Goal: Task Accomplishment & Management: Use online tool/utility

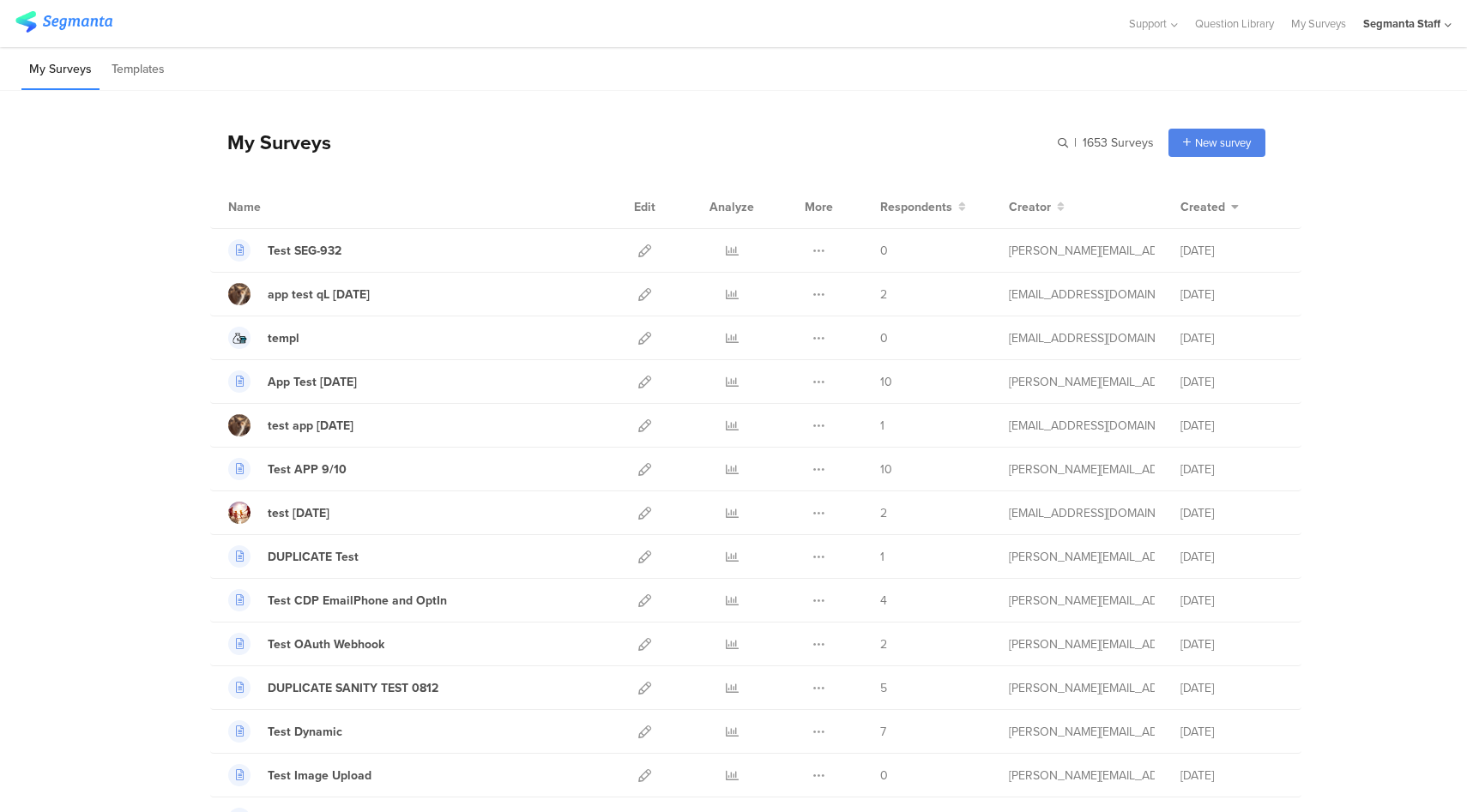
click at [1423, 30] on div "Segmanta Staff" at bounding box center [1402, 23] width 77 height 17
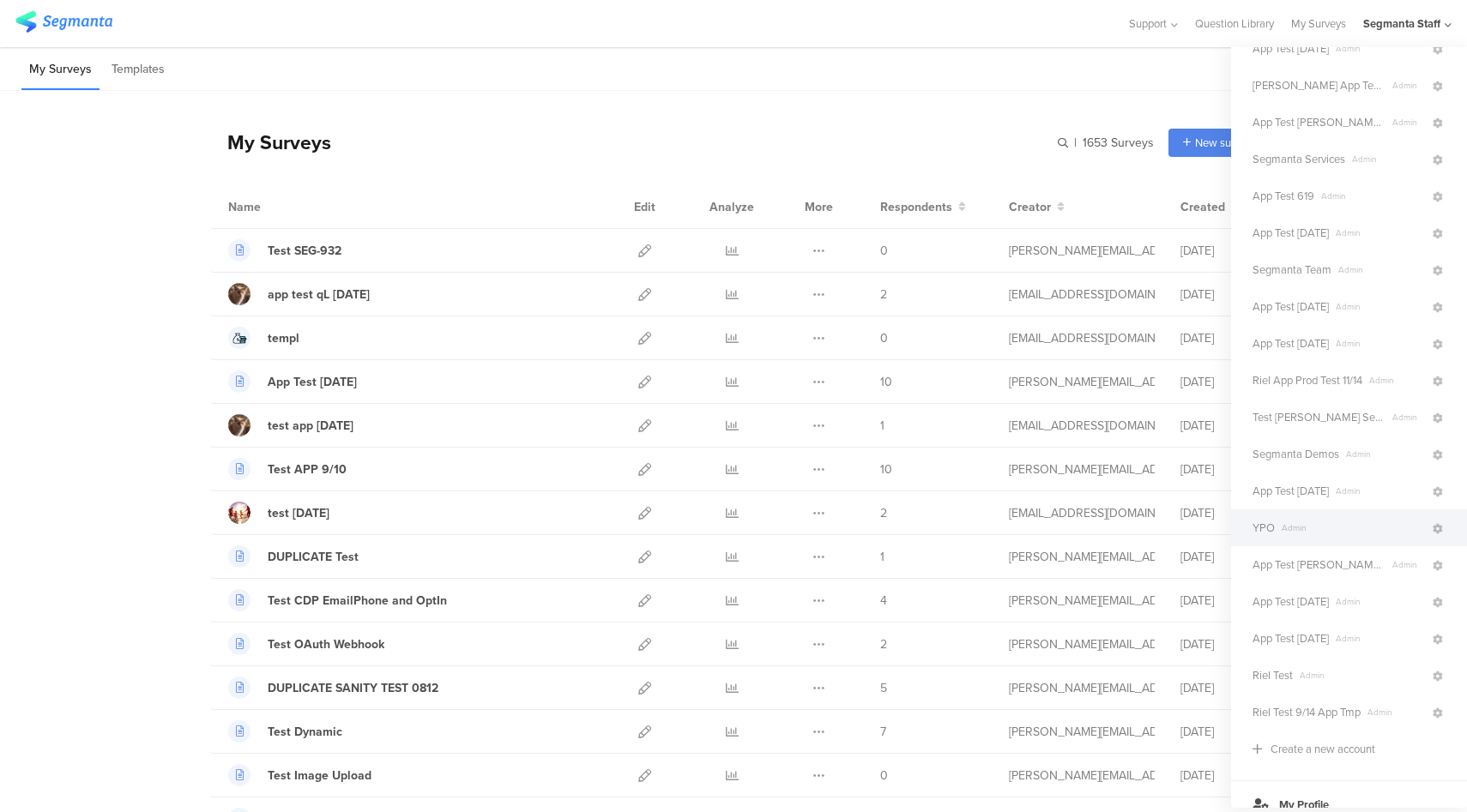
scroll to position [314, 0]
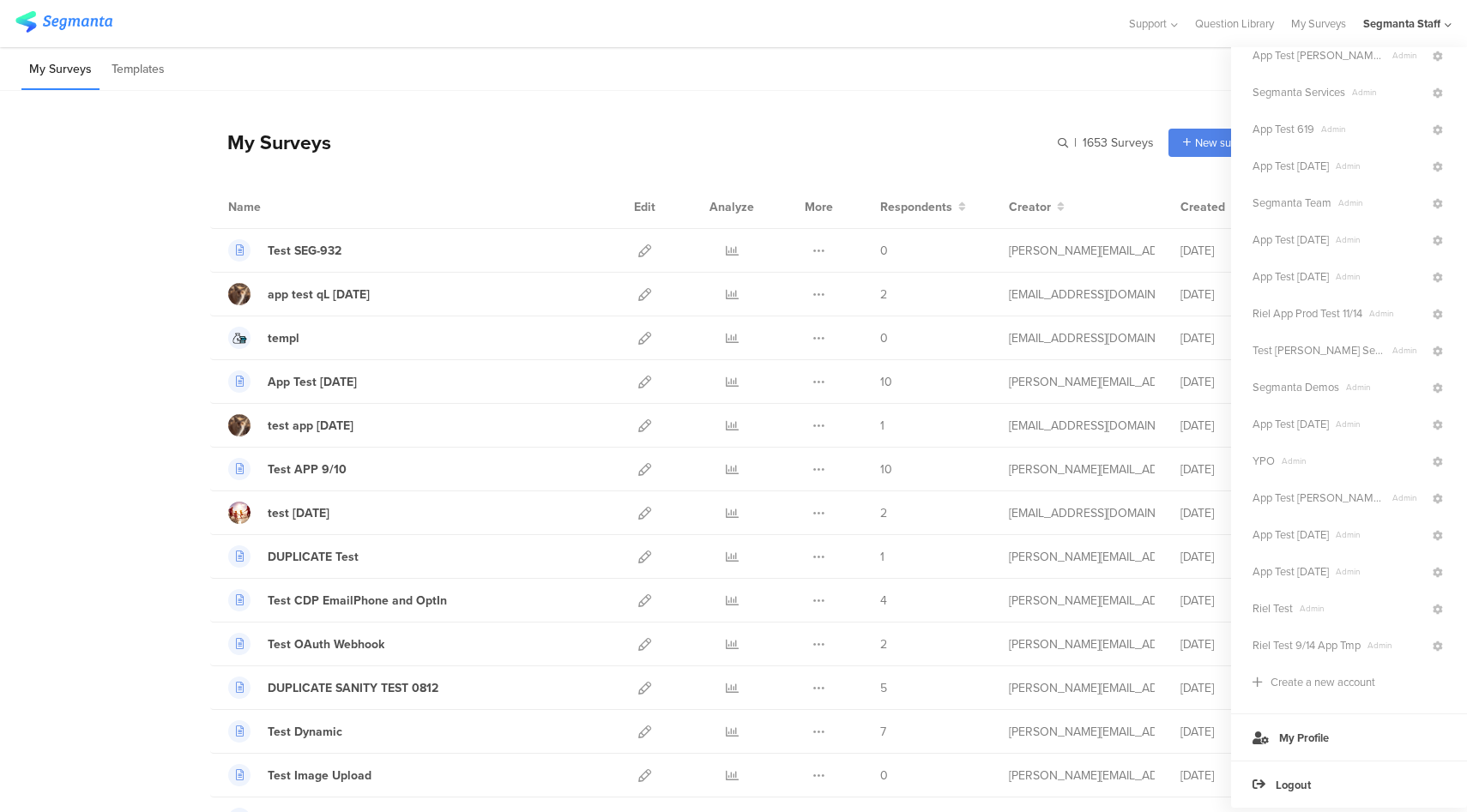
click at [1314, 396] on div "Segmanta Demos Admin" at bounding box center [1349, 387] width 236 height 37
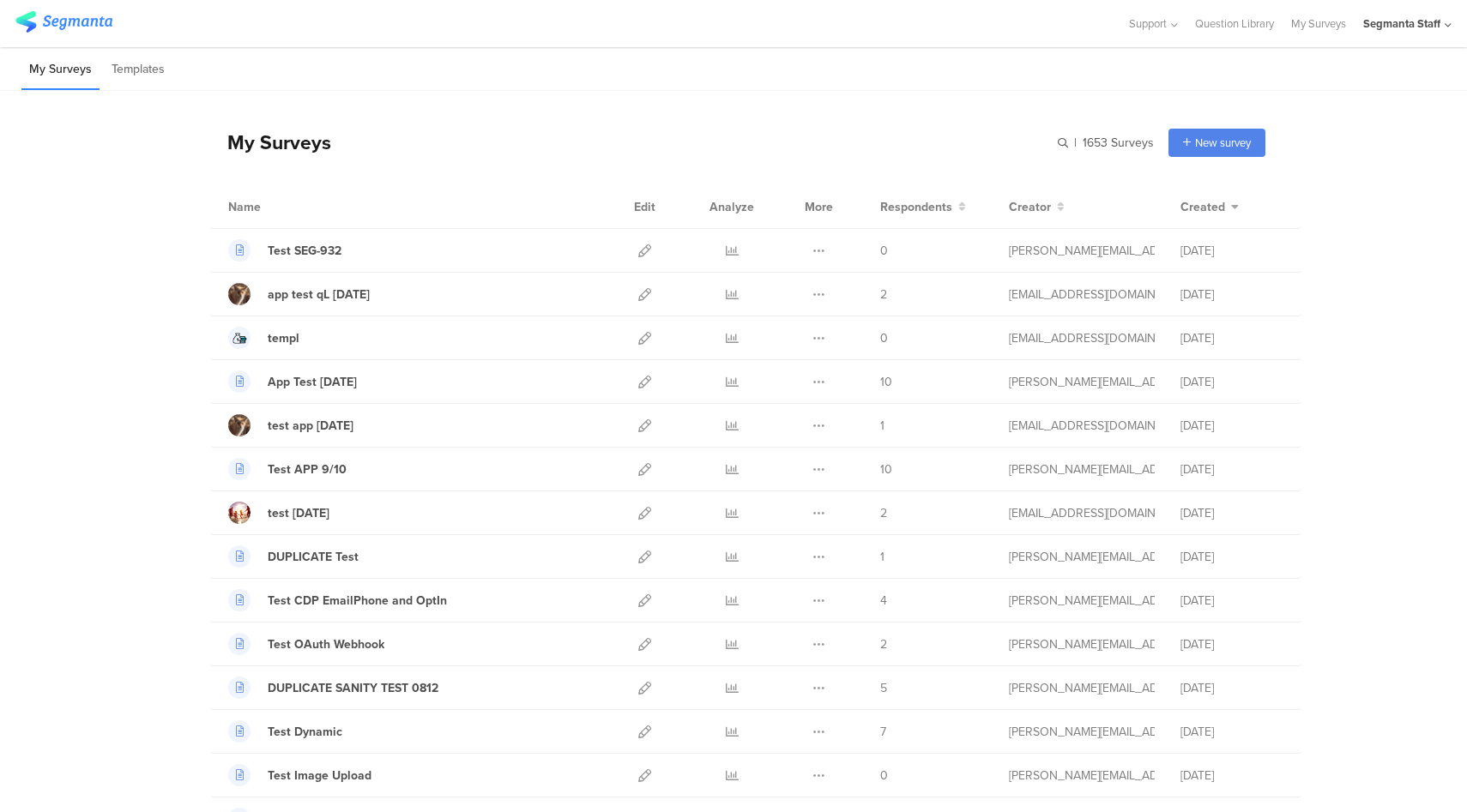
click at [1427, 22] on div "Segmanta Staff" at bounding box center [1402, 23] width 77 height 17
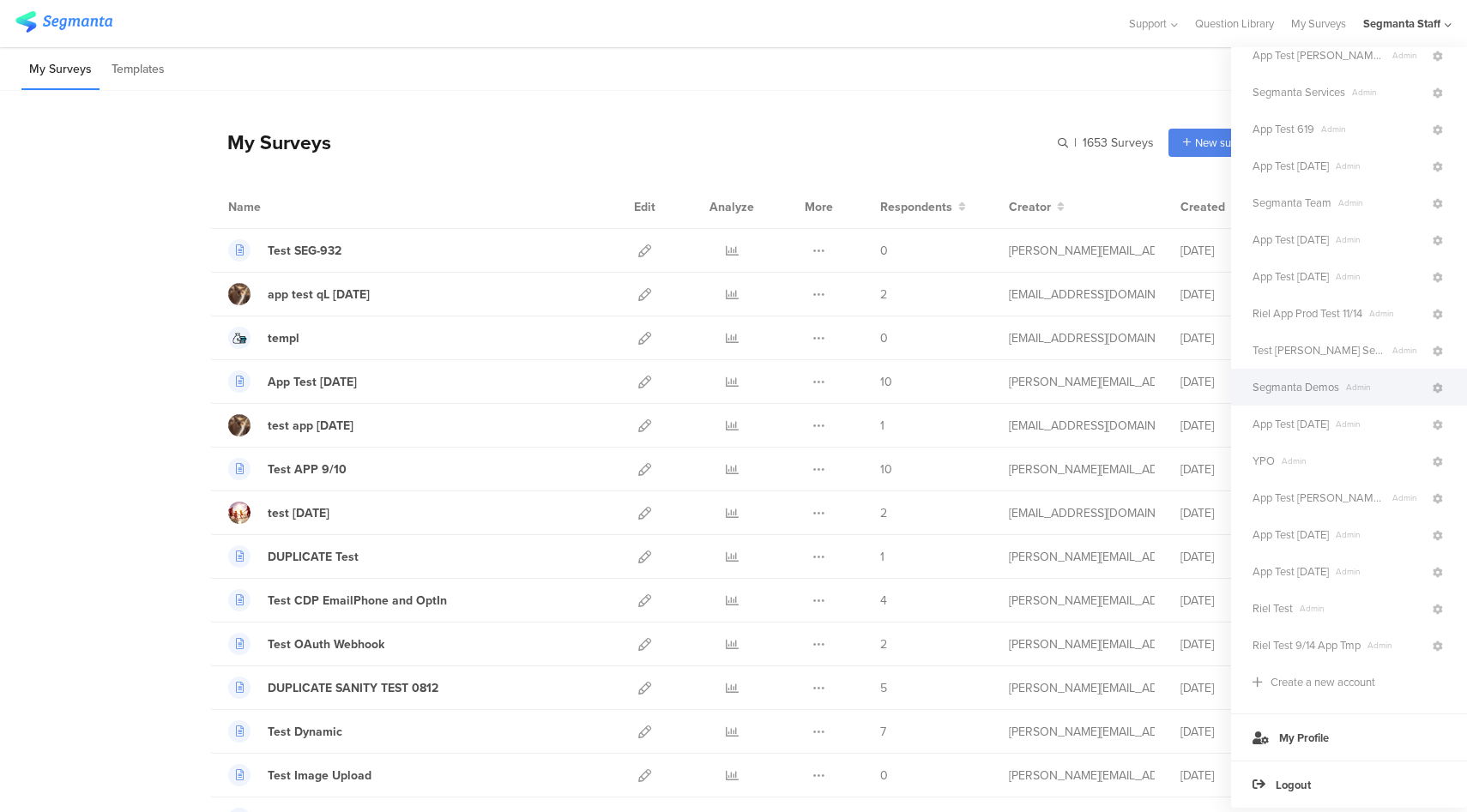
click at [1333, 392] on span "Segmanta Demos" at bounding box center [1295, 386] width 87 height 17
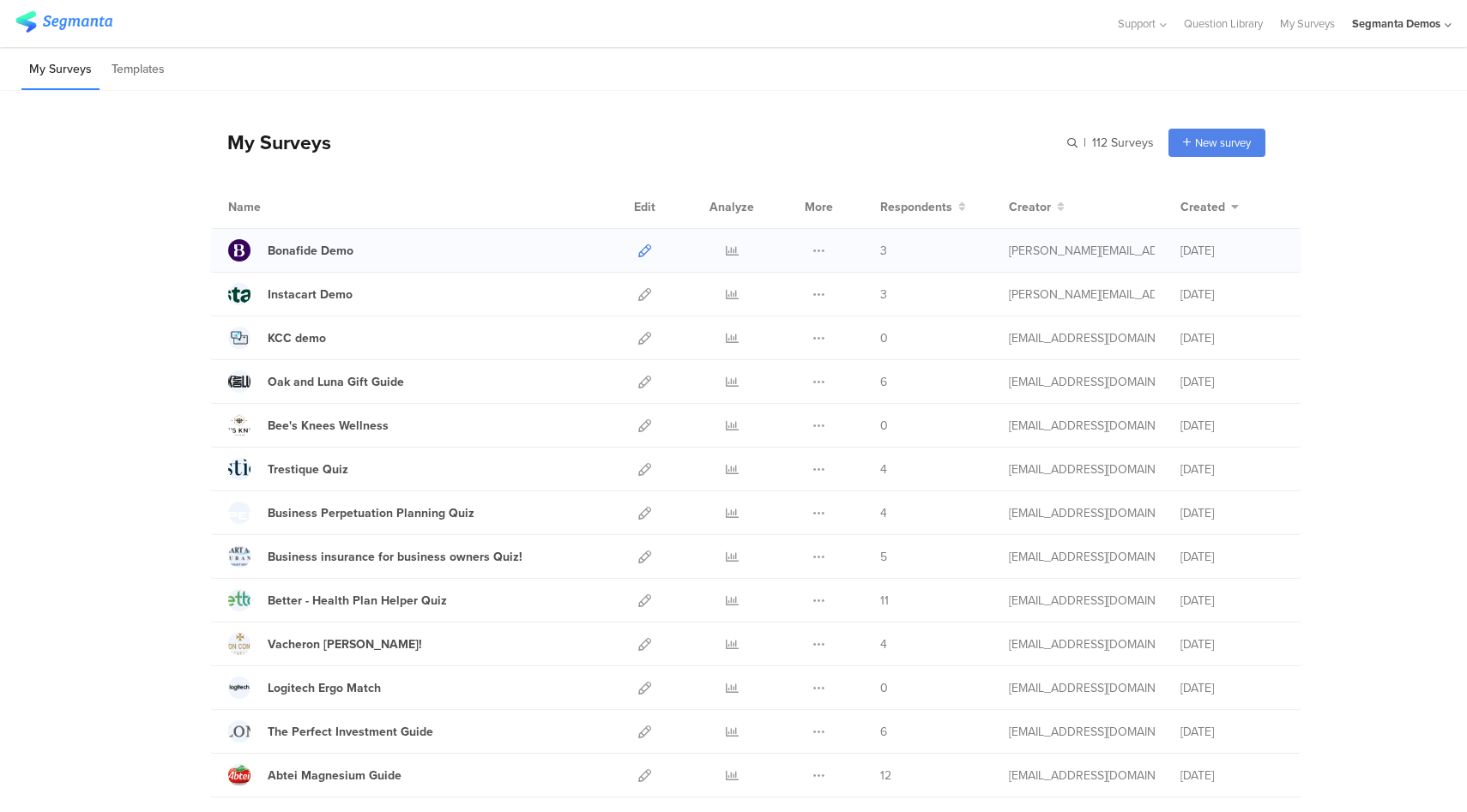
click at [643, 246] on icon at bounding box center [644, 251] width 13 height 13
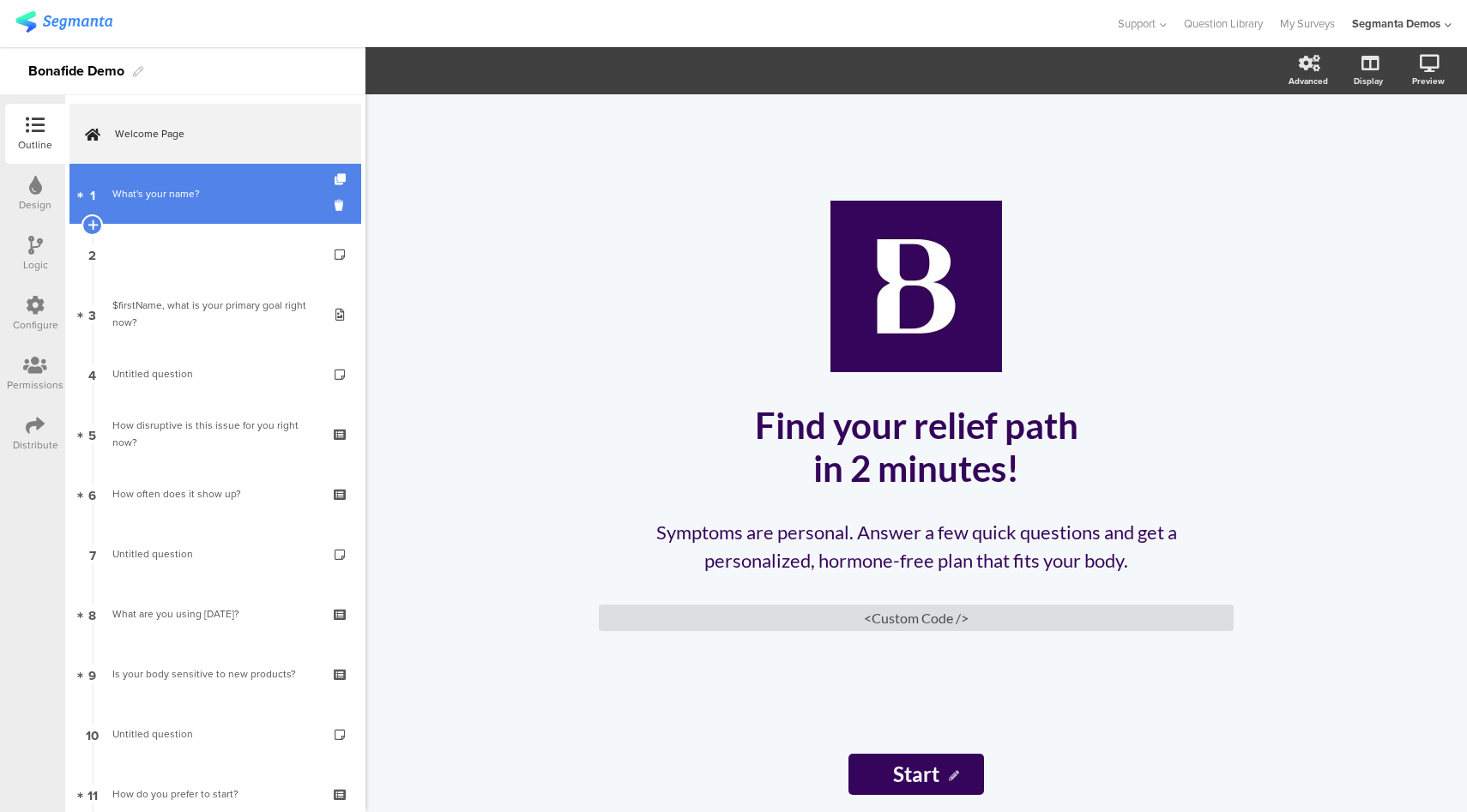
click at [168, 173] on link "1 What's your name?" at bounding box center [215, 193] width 292 height 60
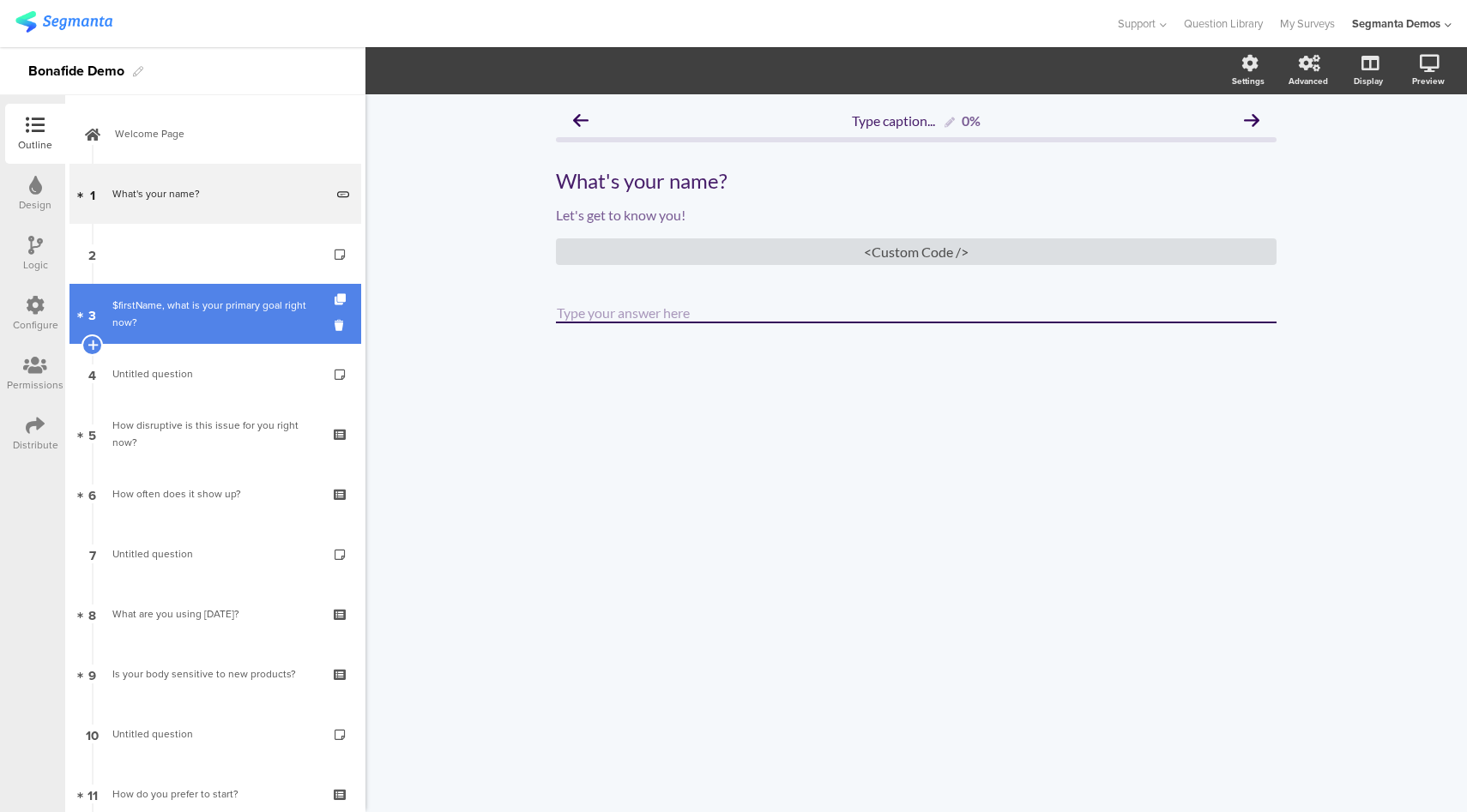
click at [185, 310] on div "$firstName, what is your primary goal right now?" at bounding box center [214, 313] width 205 height 34
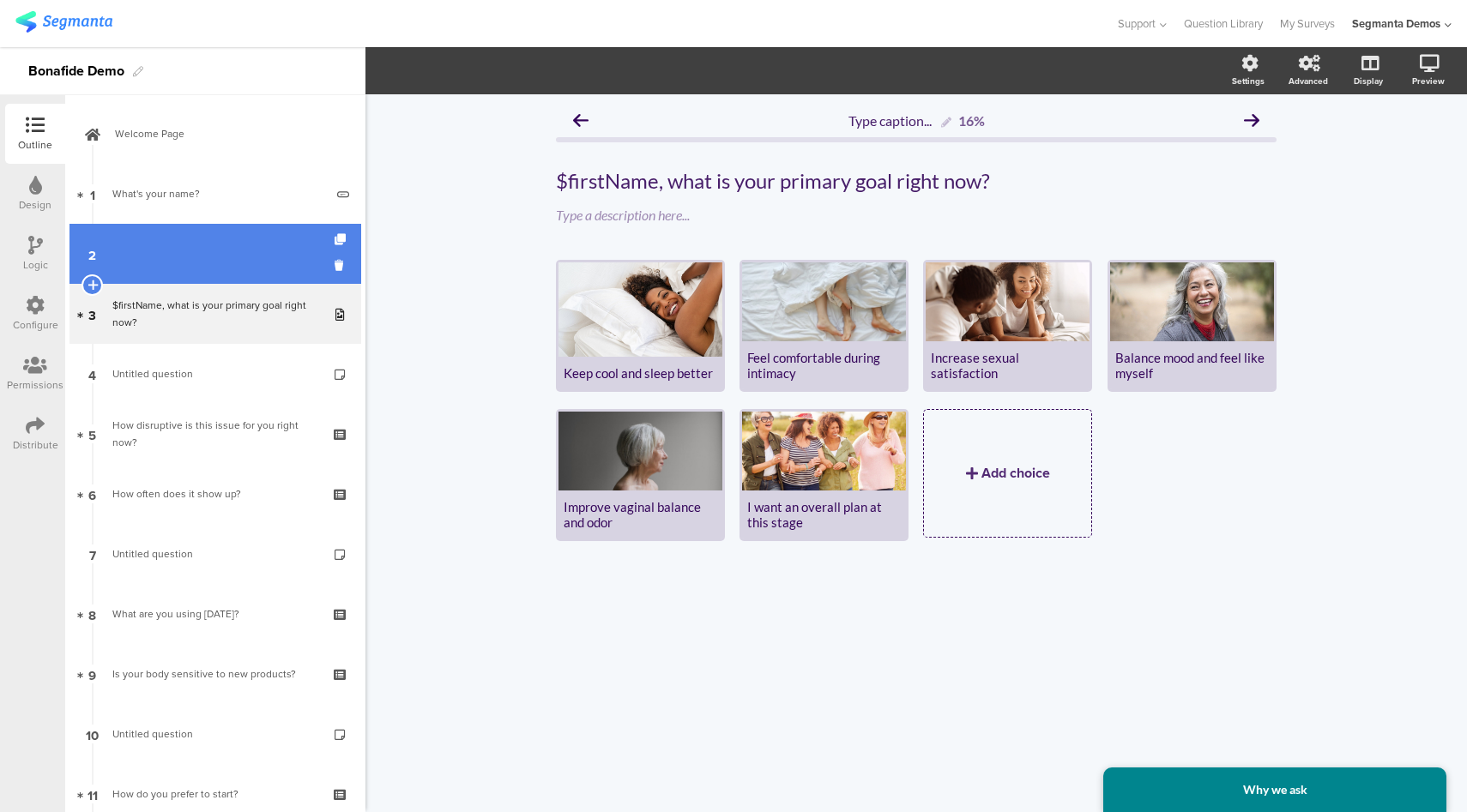
click at [216, 258] on link "2" at bounding box center [215, 253] width 292 height 60
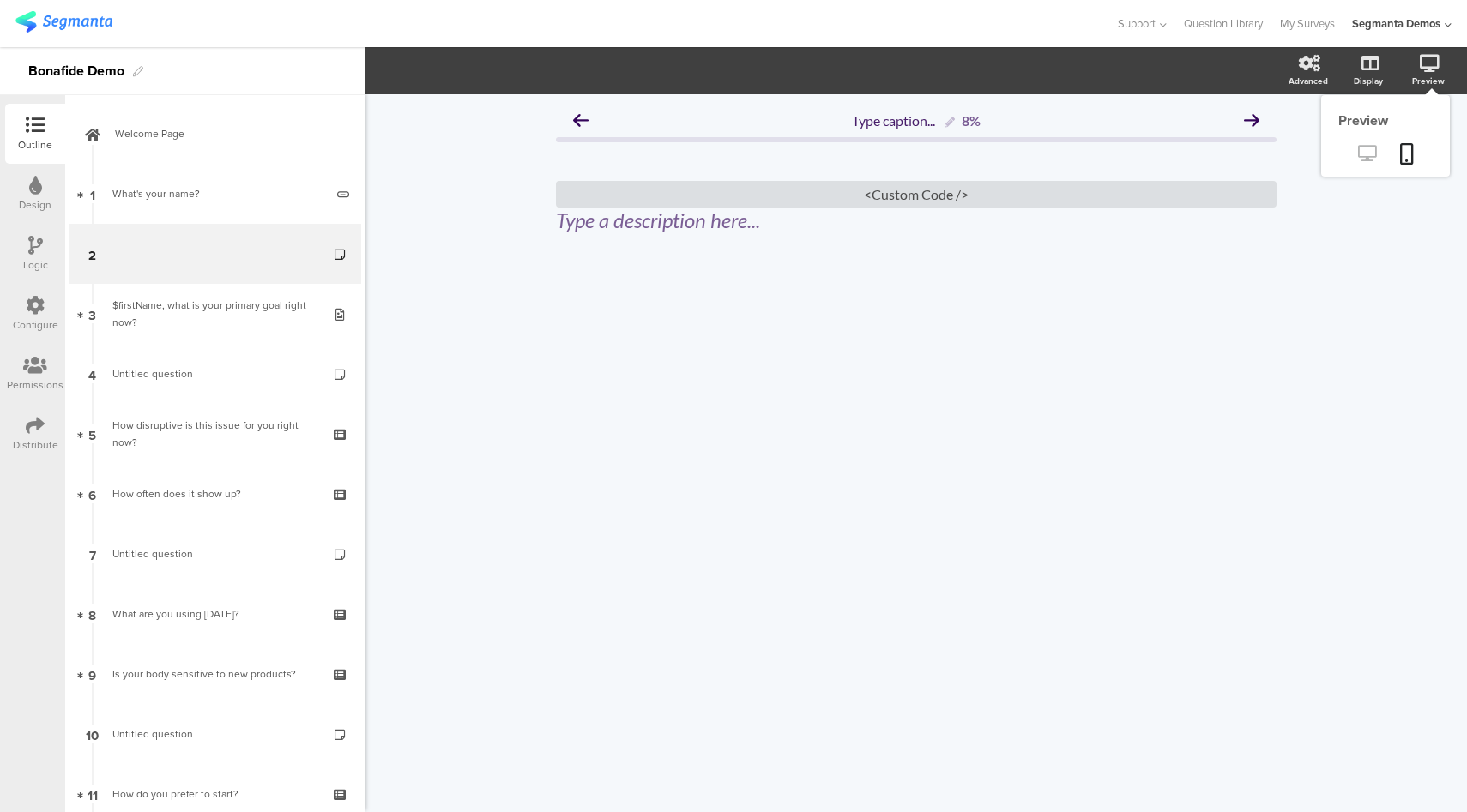
click at [1371, 152] on icon at bounding box center [1367, 153] width 18 height 17
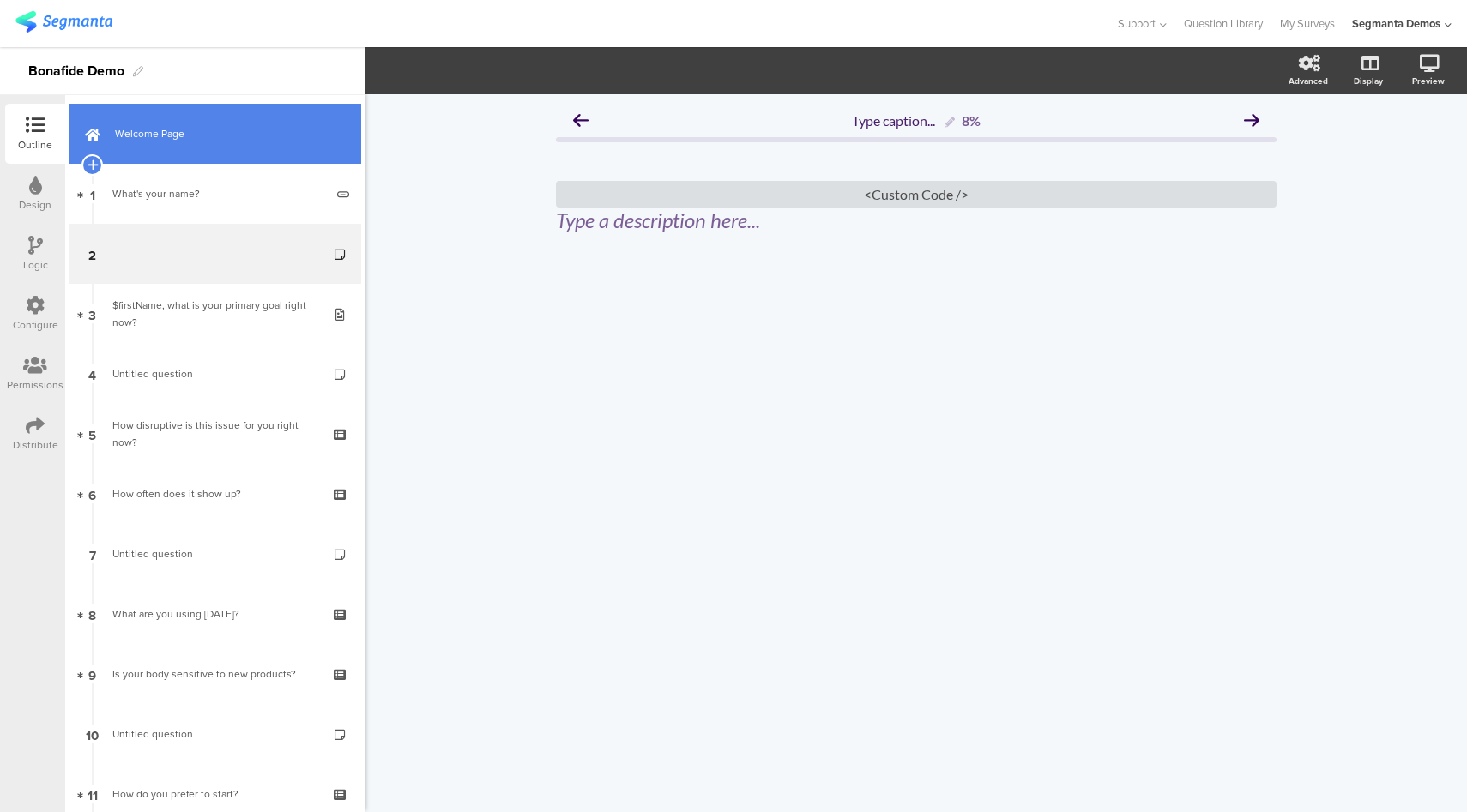
click at [217, 144] on link "Welcome Page" at bounding box center [215, 133] width 292 height 60
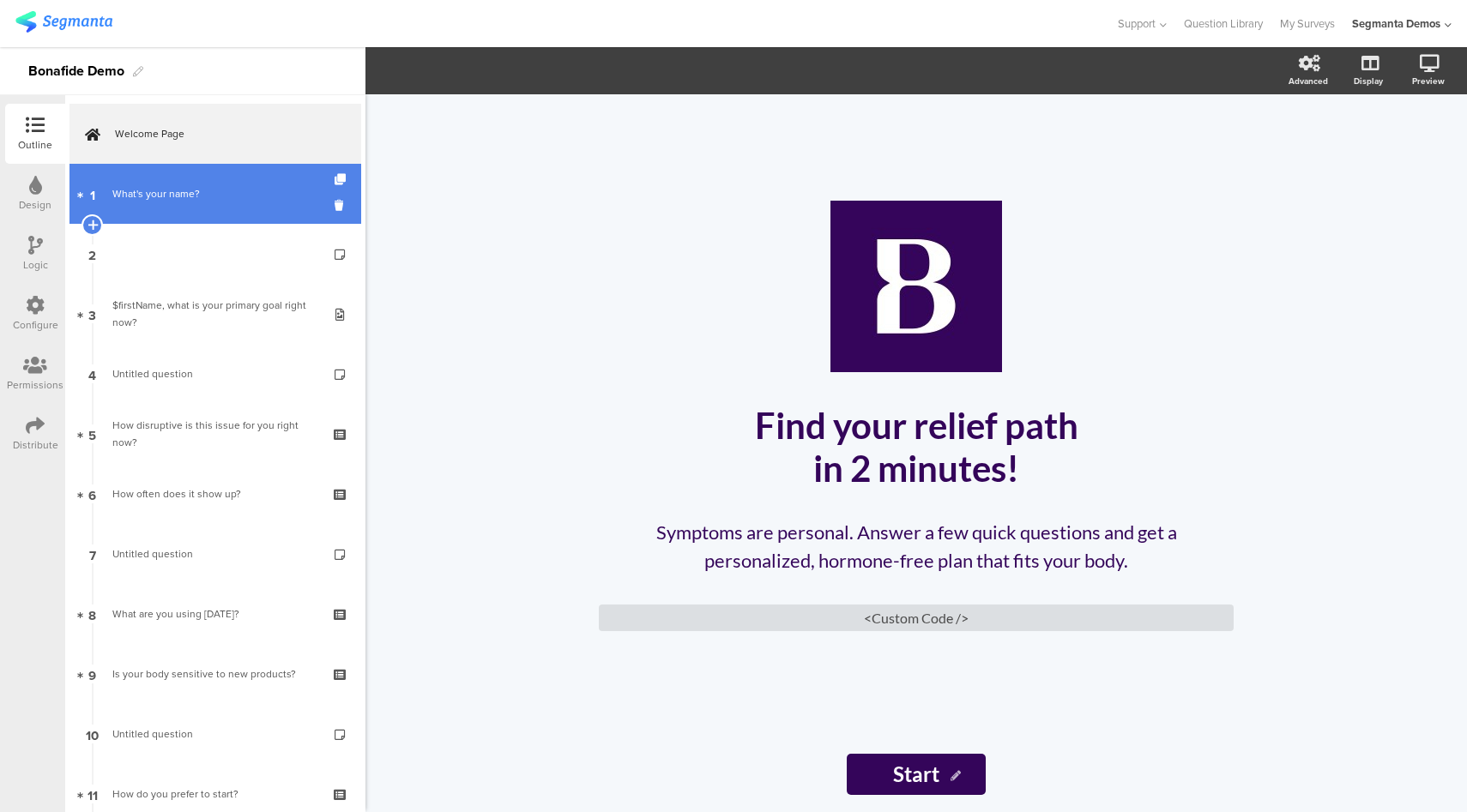
click at [200, 220] on link "1 What's your name?" at bounding box center [215, 193] width 292 height 60
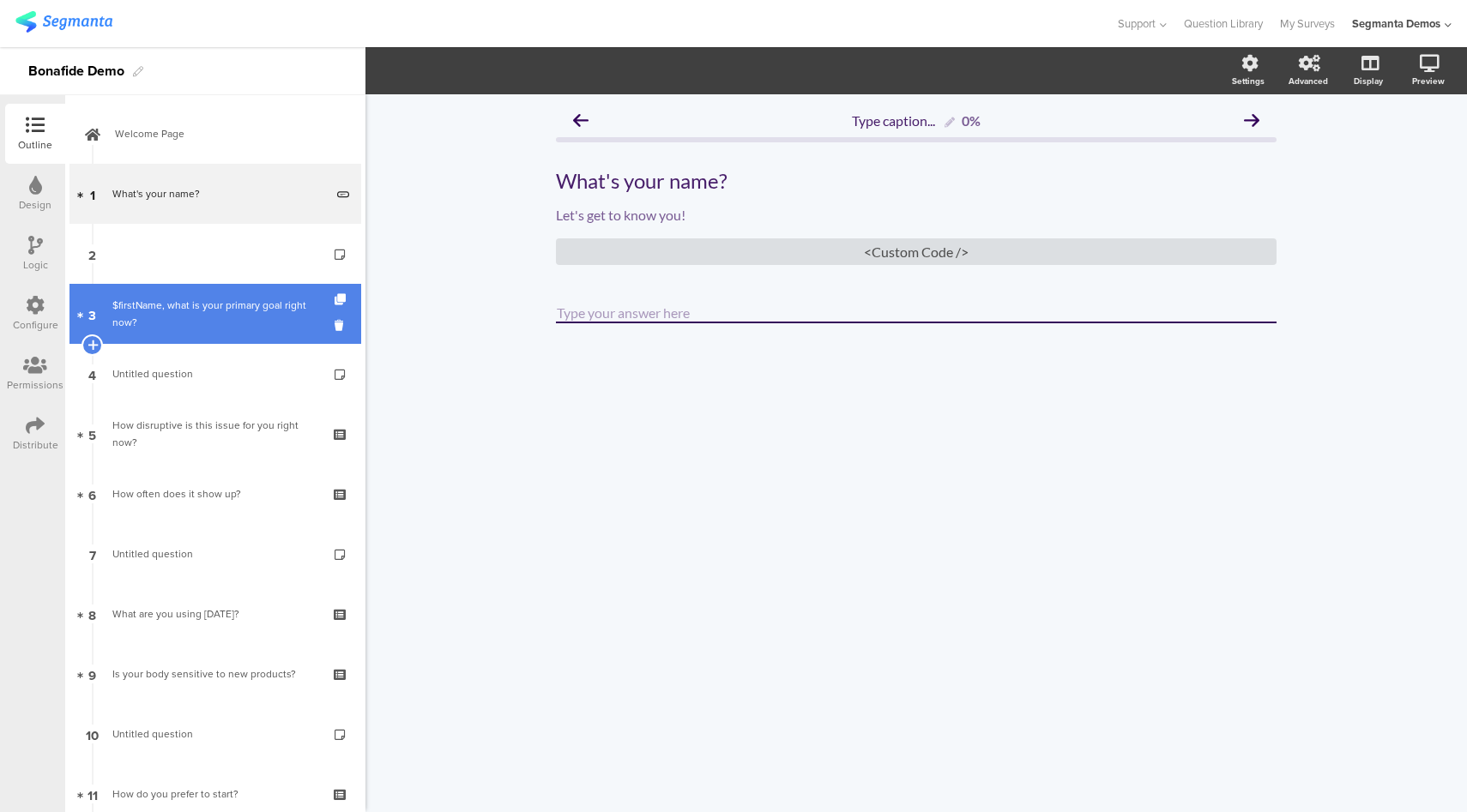
click at [208, 302] on div "$firstName, what is your primary goal right now?" at bounding box center [214, 313] width 205 height 34
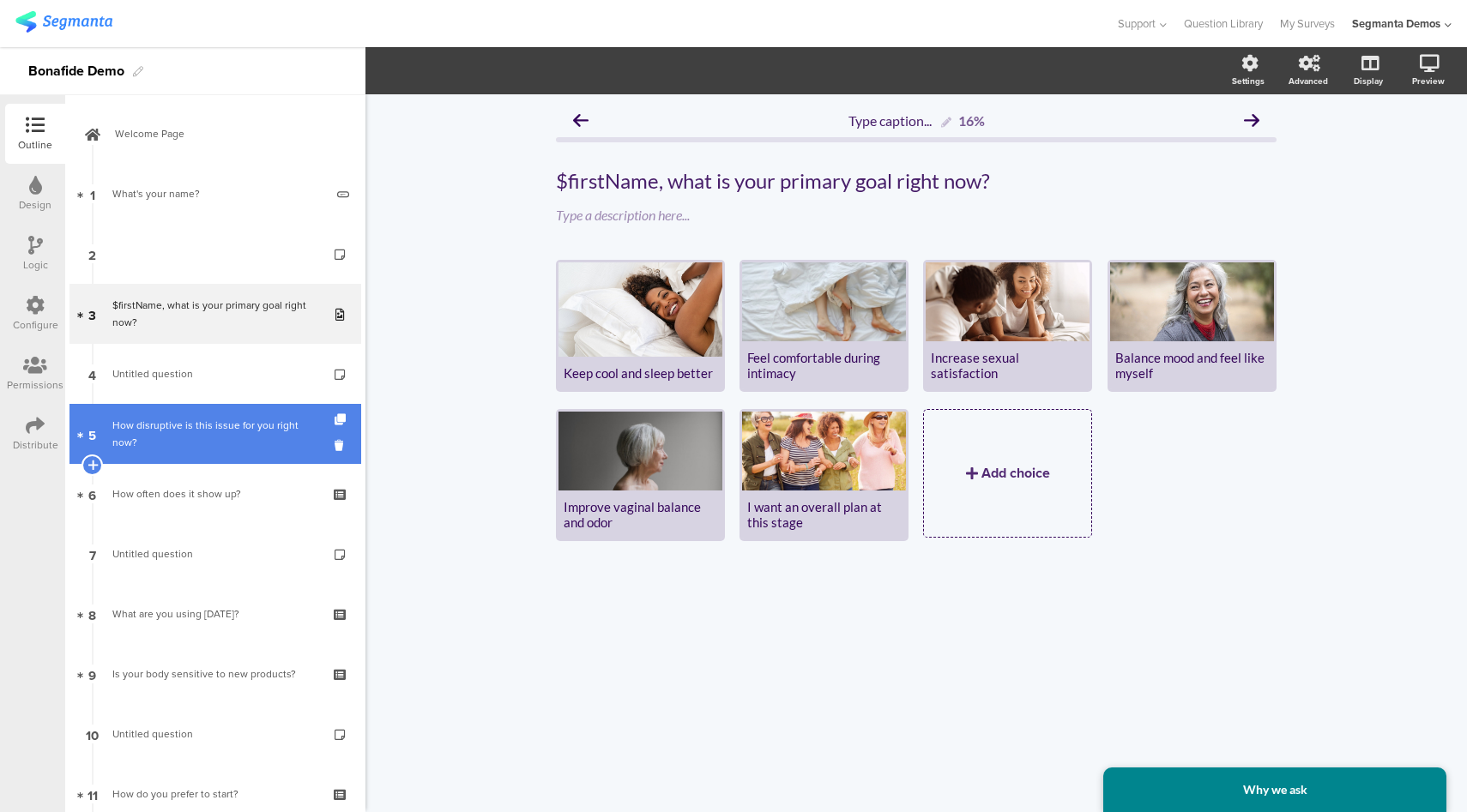
click at [203, 427] on div "How disruptive is this issue for you right now?" at bounding box center [214, 433] width 205 height 34
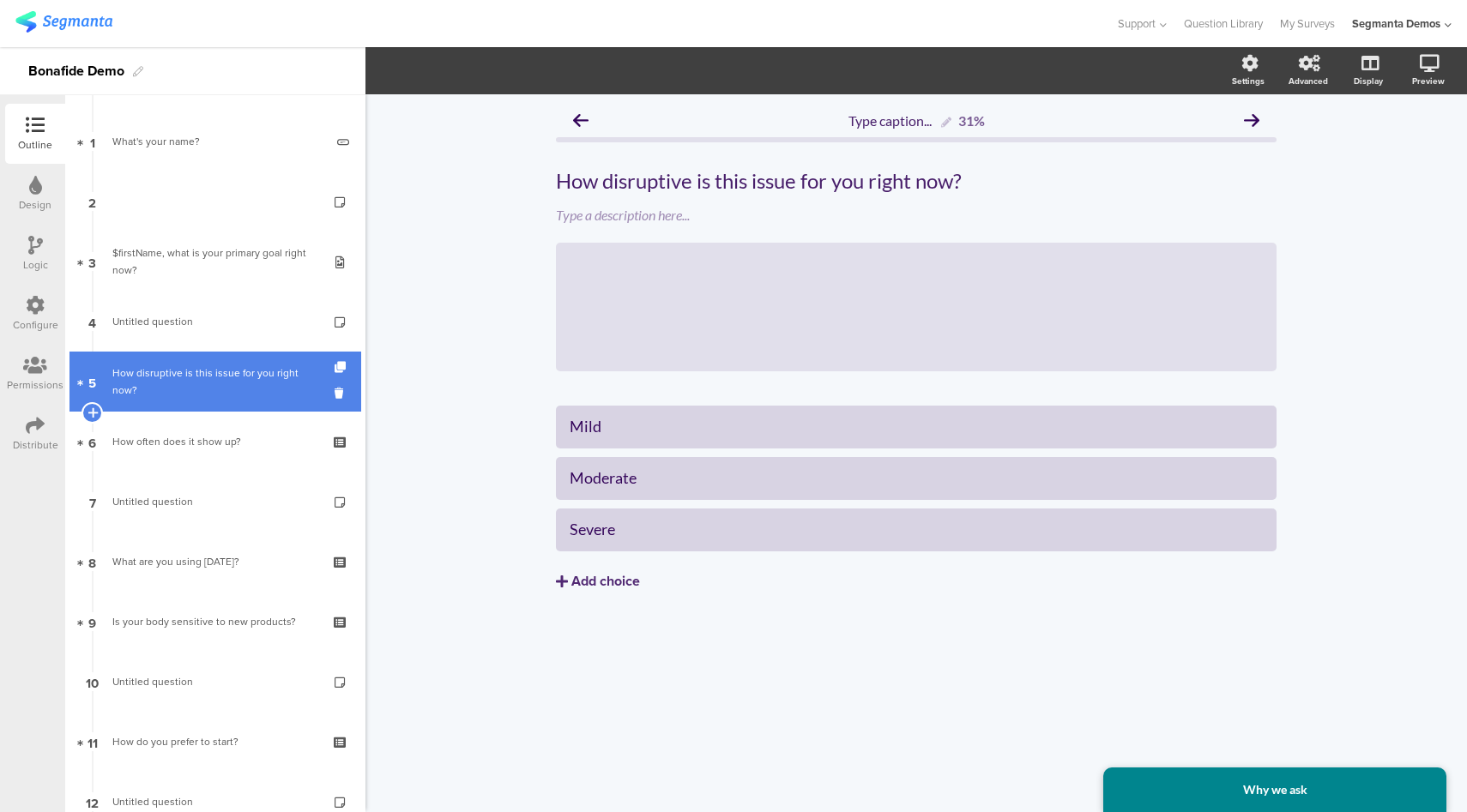
scroll to position [137, 0]
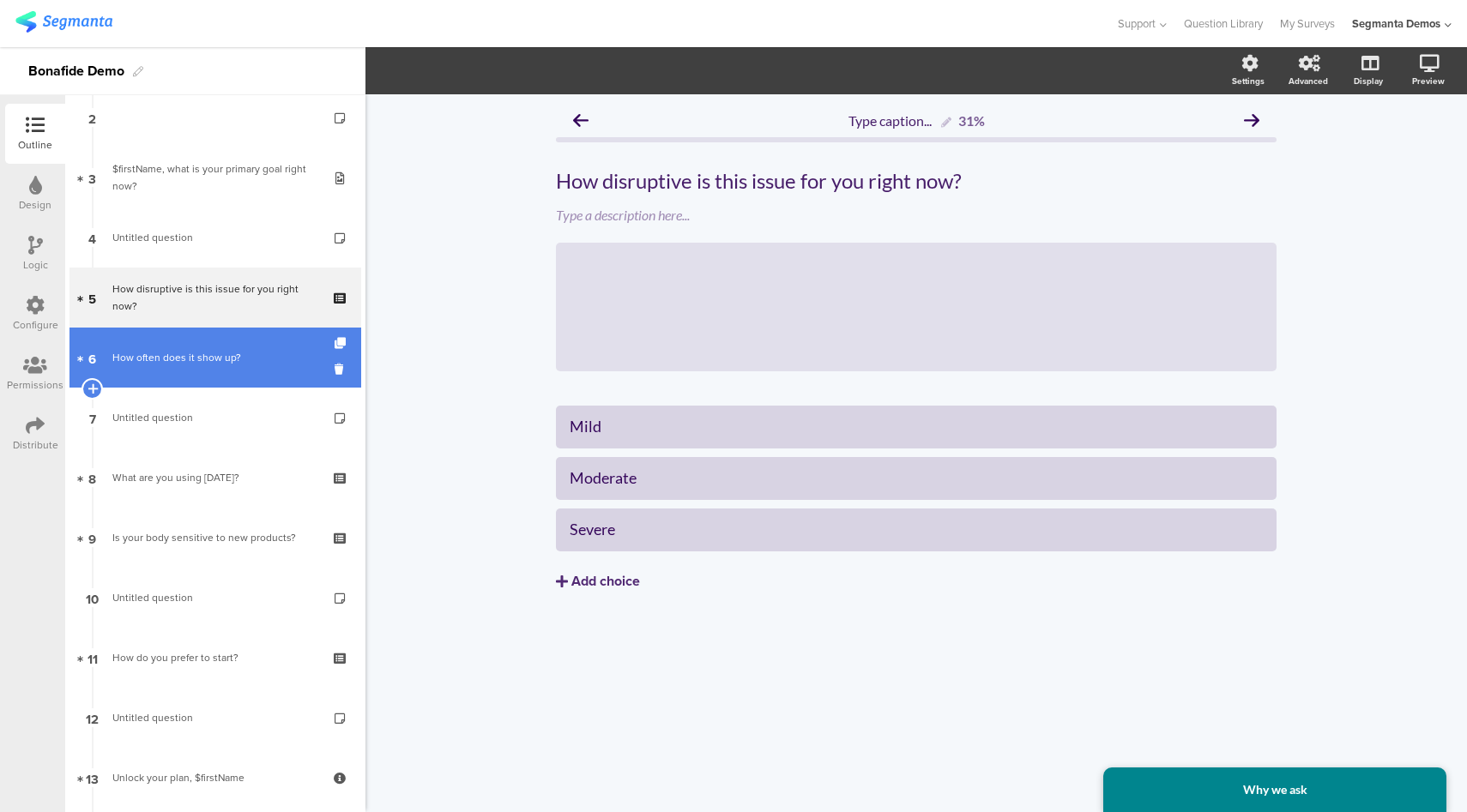
click at [227, 381] on link "6 How often does it show up?" at bounding box center [215, 357] width 292 height 60
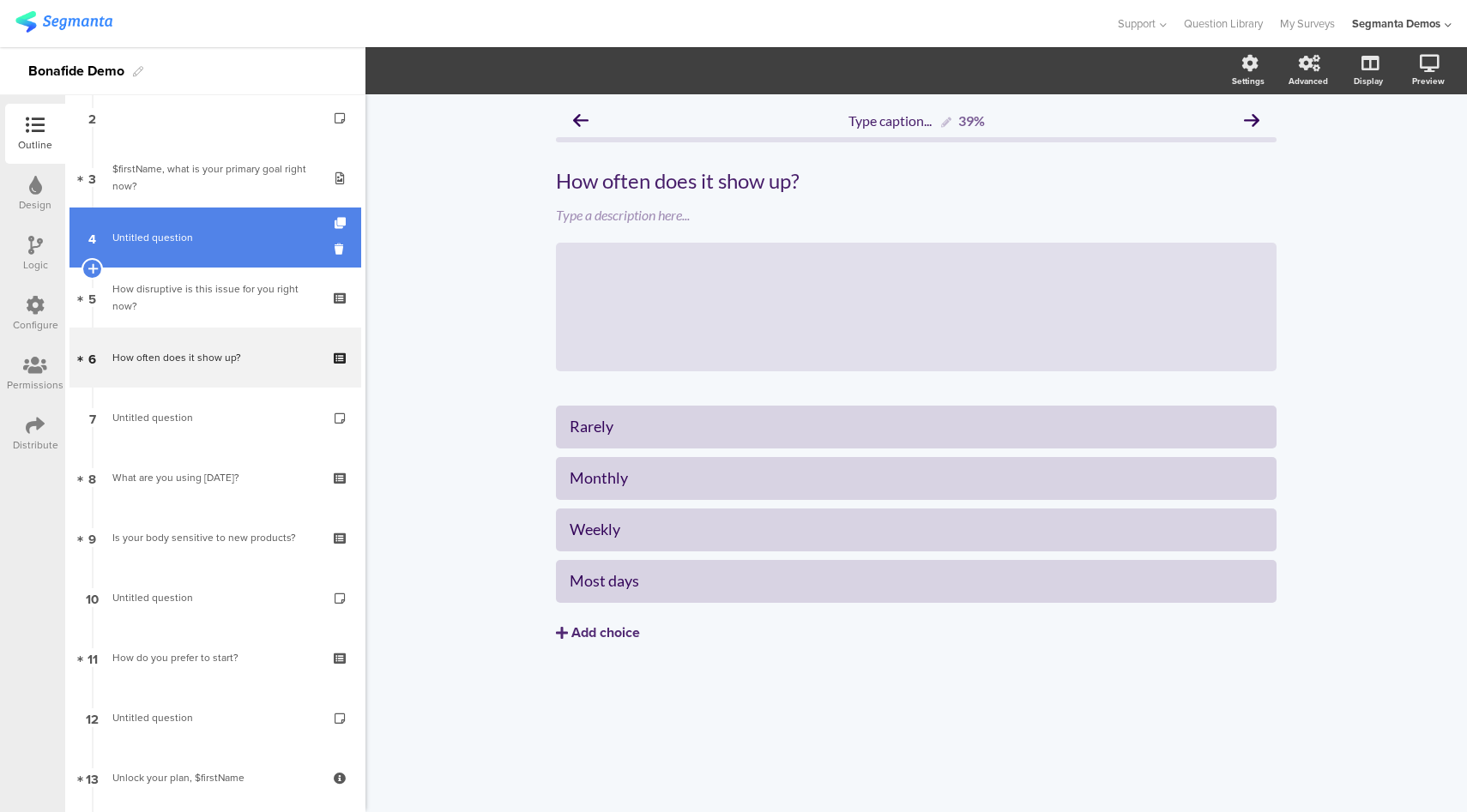
click at [246, 249] on link "4 Untitled question" at bounding box center [215, 237] width 292 height 60
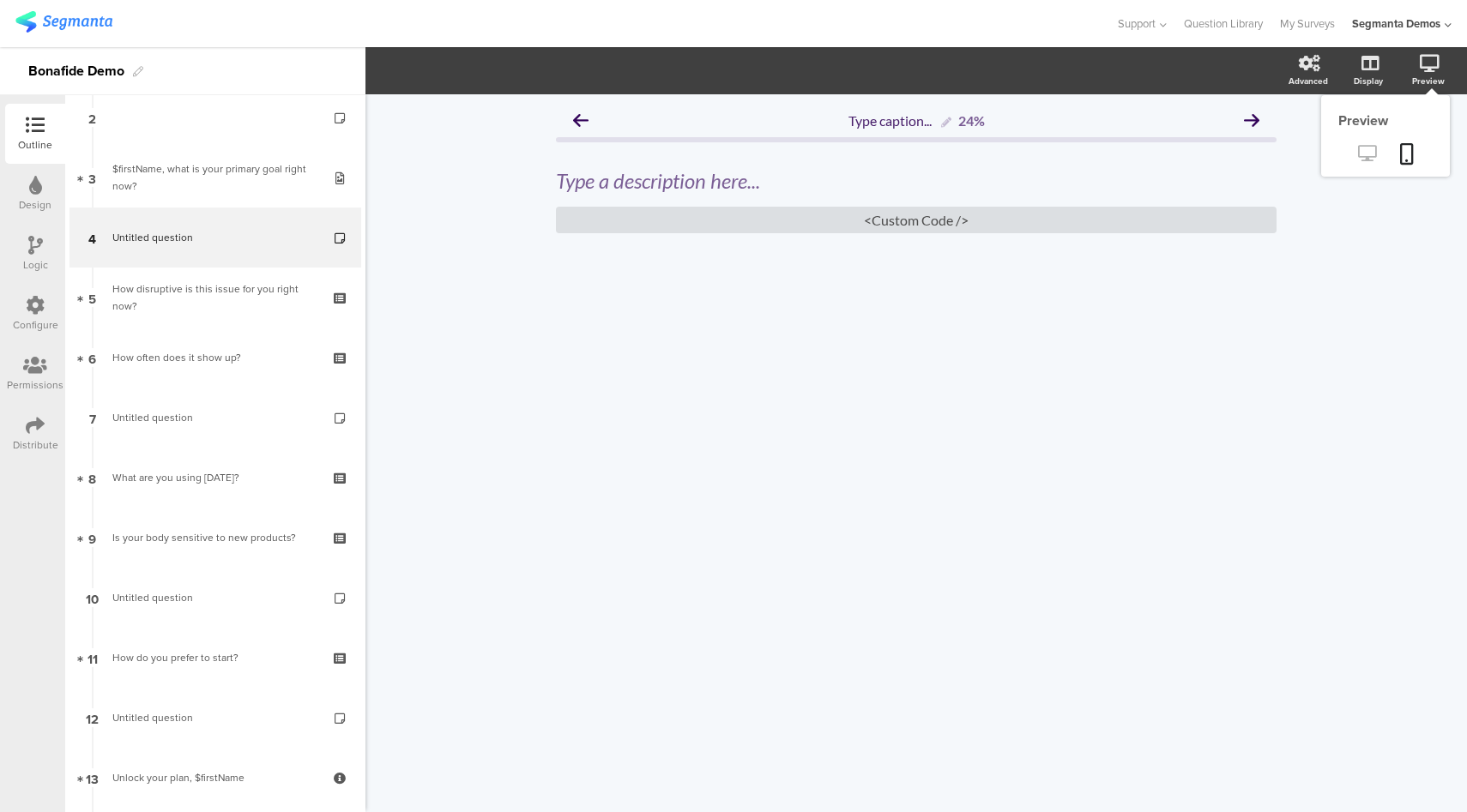
click at [1362, 149] on icon at bounding box center [1367, 153] width 18 height 17
